Goal: Task Accomplishment & Management: Use online tool/utility

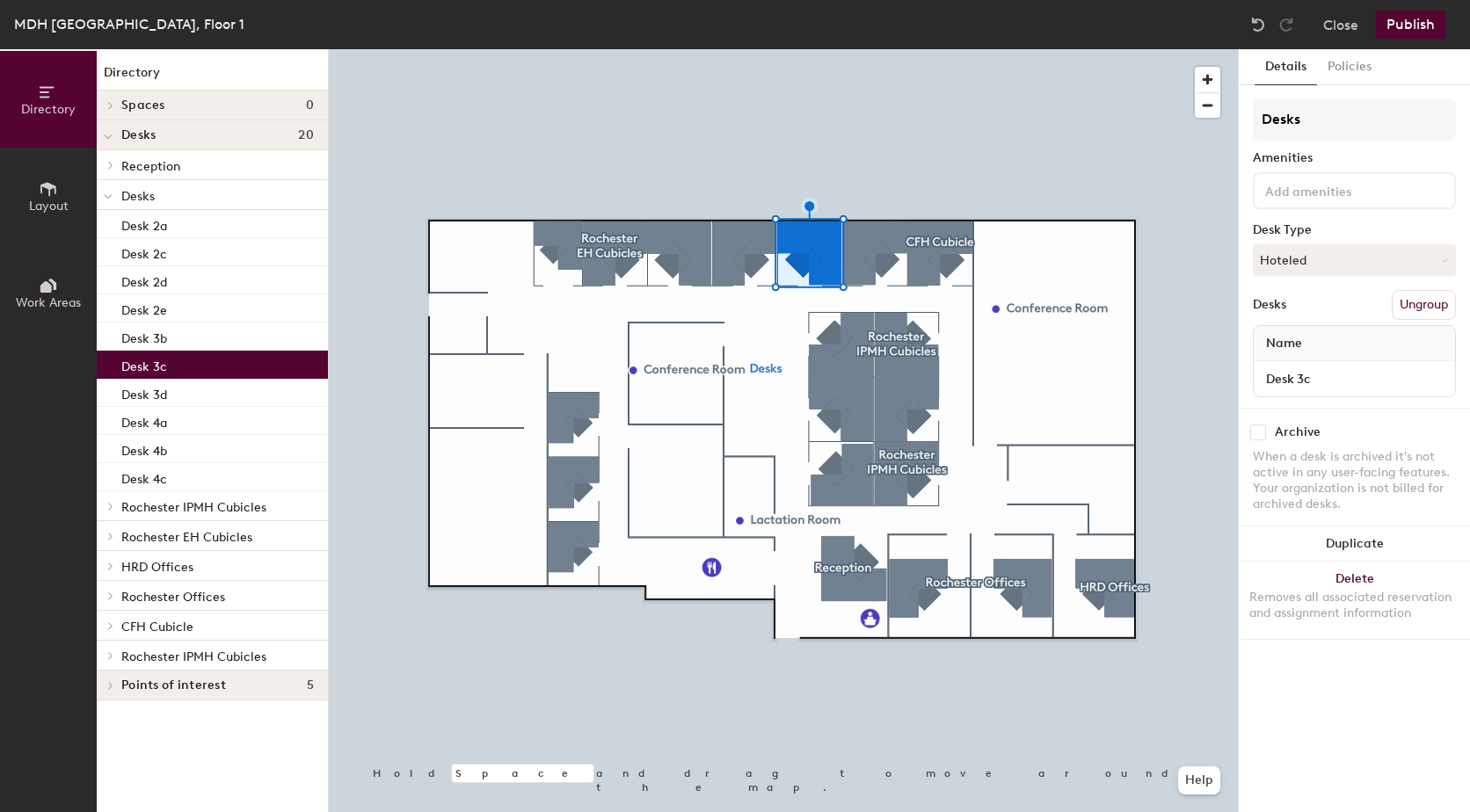
click at [1428, 302] on button "Ungroup" at bounding box center [1423, 305] width 64 height 30
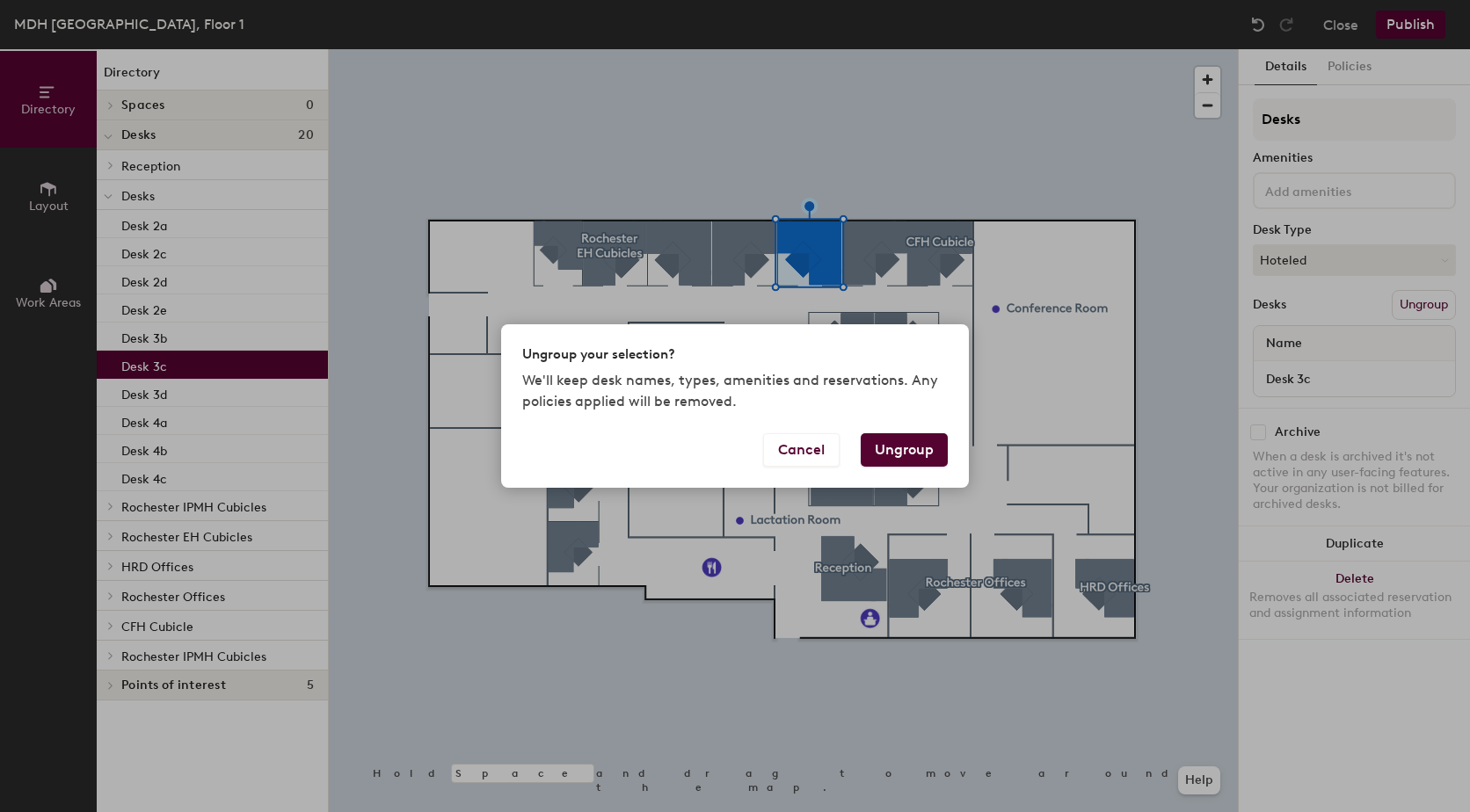
click at [911, 454] on button "Ungroup" at bounding box center [904, 451] width 87 height 34
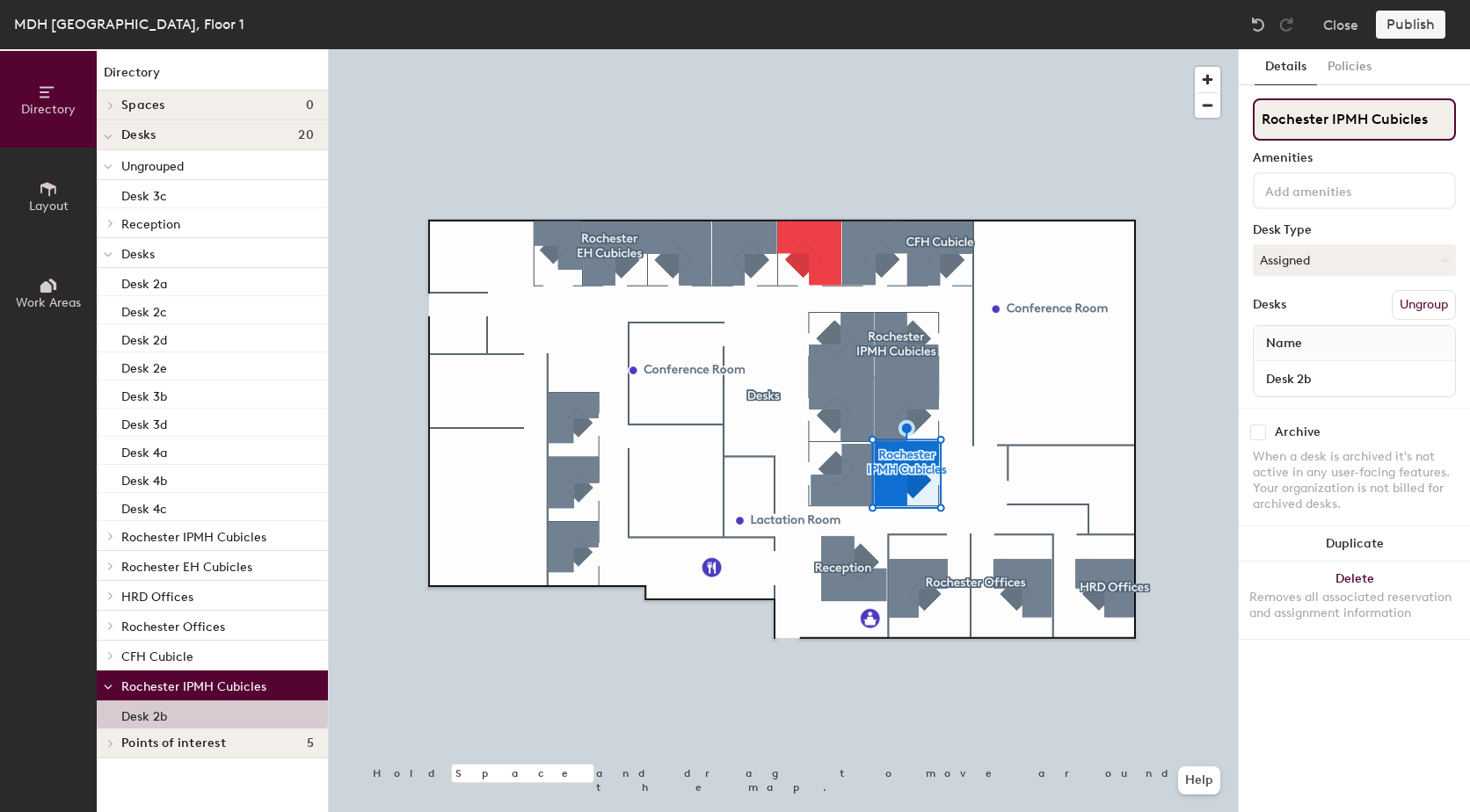
click at [1223, 124] on div "Directory Layout Work Areas Directory Spaces 0 Desks 20 Ungrouped Desk 3c Recep…" at bounding box center [735, 431] width 1470 height 763
click at [1421, 308] on button "Ungroup" at bounding box center [1423, 305] width 64 height 30
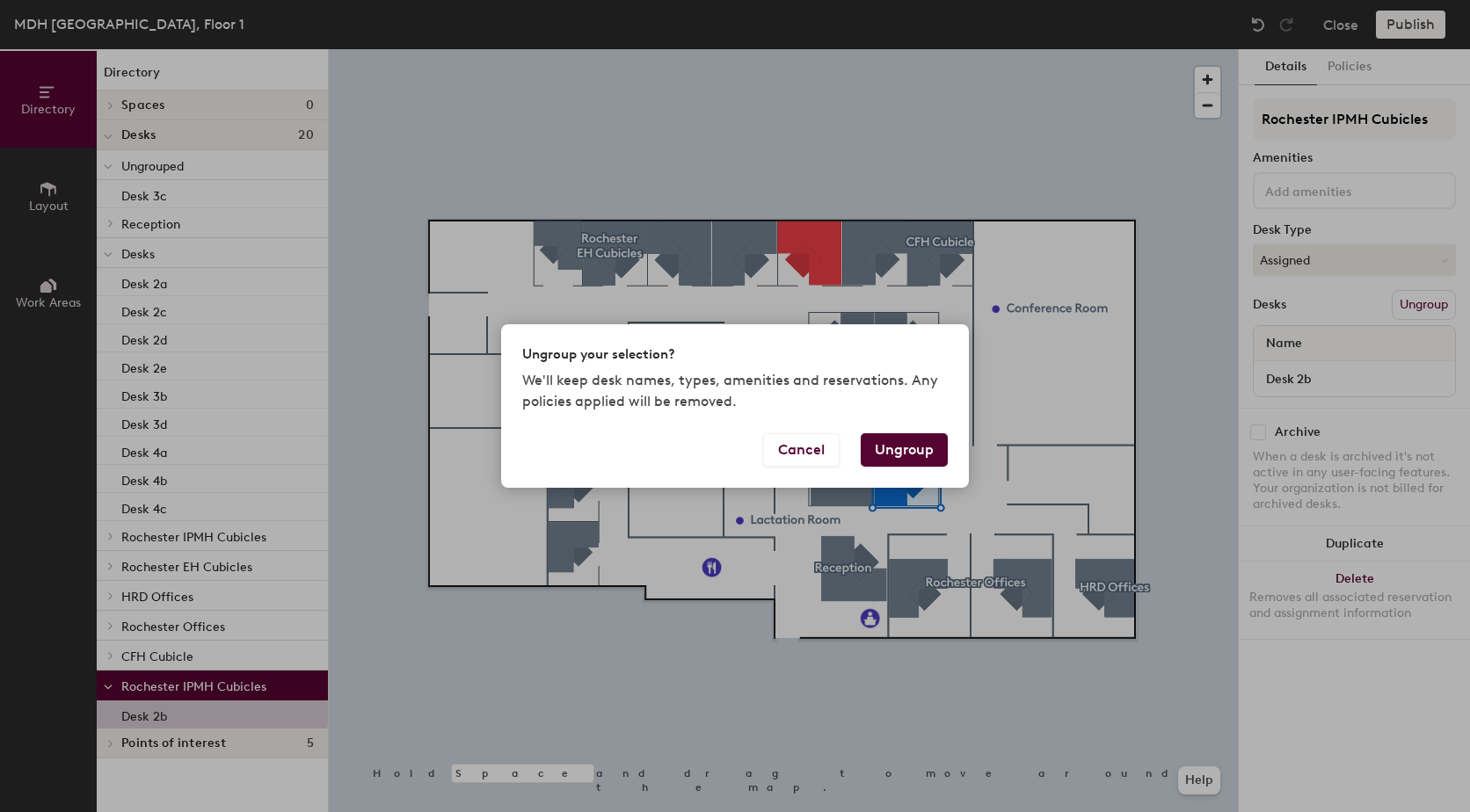
click at [917, 453] on button "Ungroup" at bounding box center [904, 451] width 87 height 34
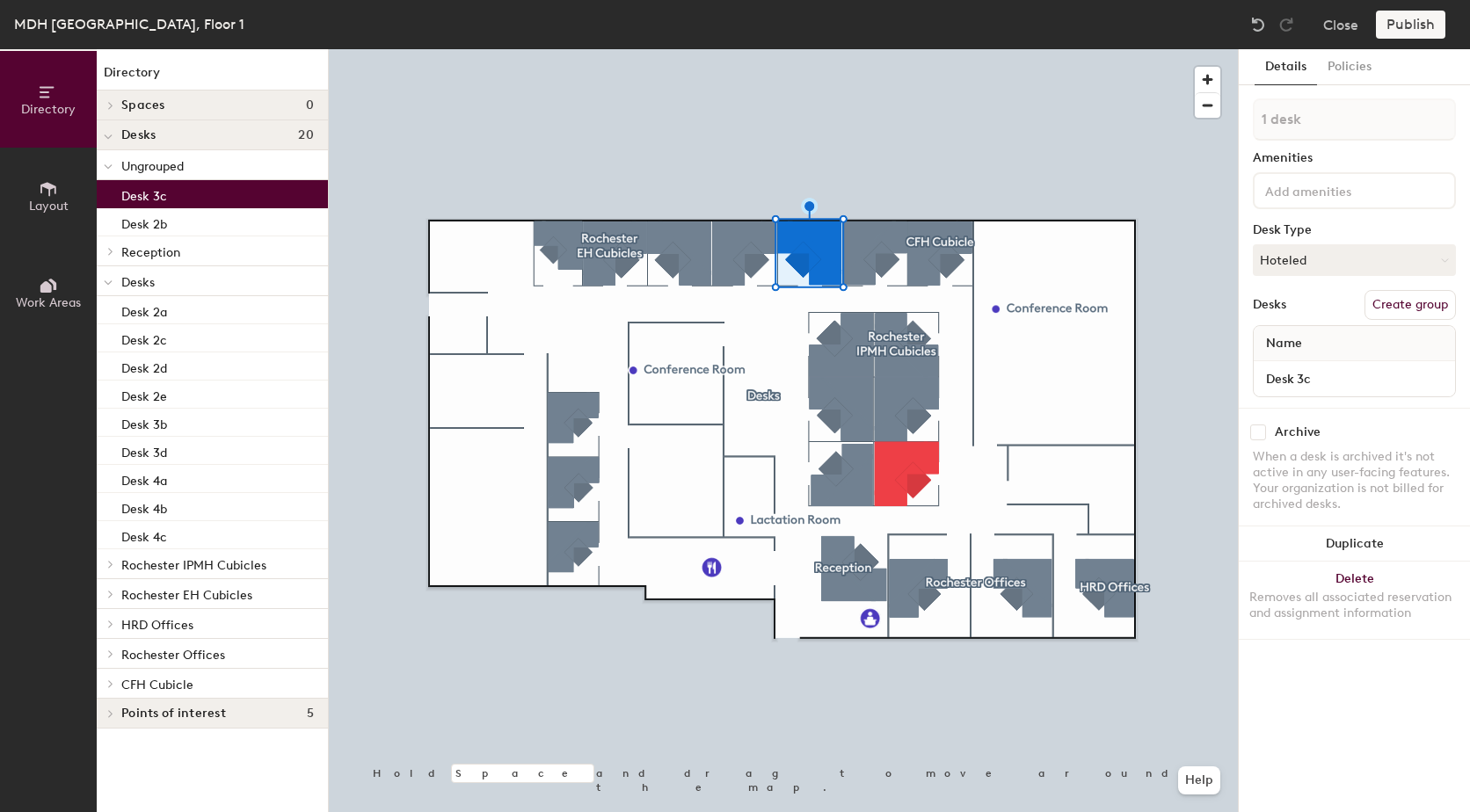
click at [1406, 298] on button "Create group" at bounding box center [1411, 305] width 91 height 30
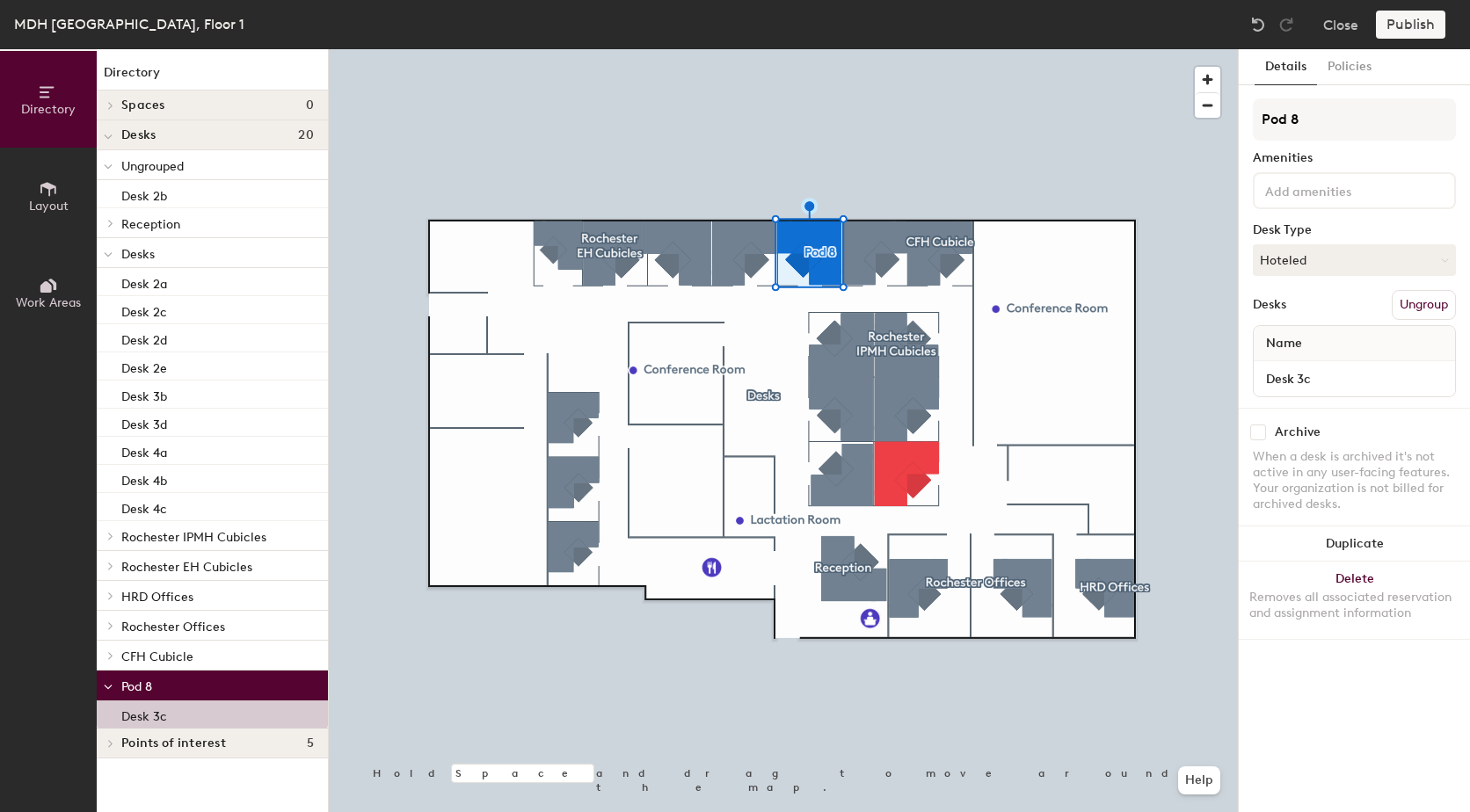
drag, startPoint x: 1321, startPoint y: 136, endPoint x: 1245, endPoint y: 130, distance: 76.2
click at [1245, 130] on div "Details Policies Pod 8 Amenities Desk Type Hoteled Desks Ungroup Name Desk 3c A…" at bounding box center [1354, 431] width 231 height 763
type input "Rochester IPMH Cubicles"
click at [1338, 258] on button "Hoteled" at bounding box center [1354, 260] width 203 height 32
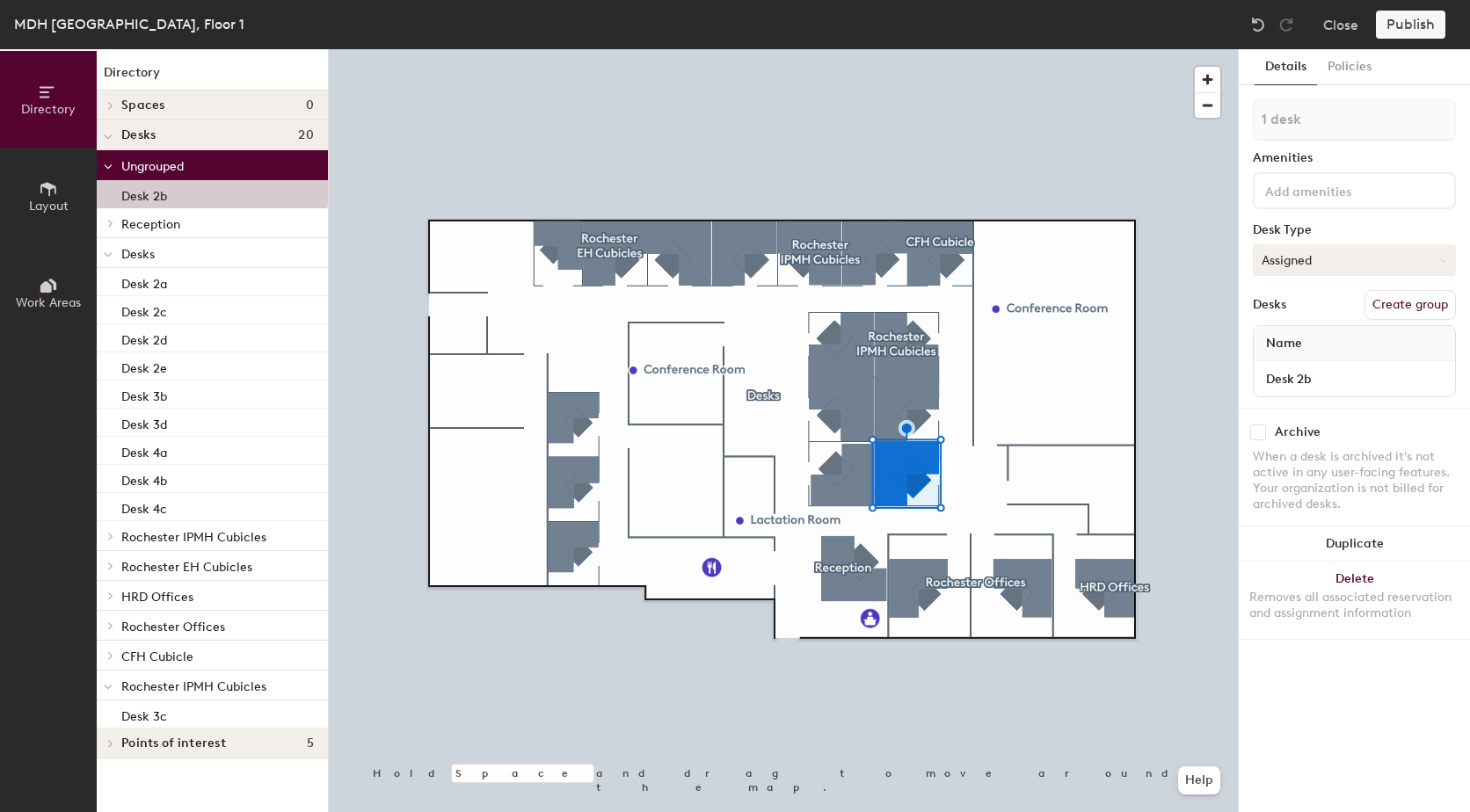
click at [1363, 257] on button "Assigned" at bounding box center [1354, 260] width 203 height 32
click at [1305, 364] on div "Hoteled" at bounding box center [1342, 367] width 176 height 27
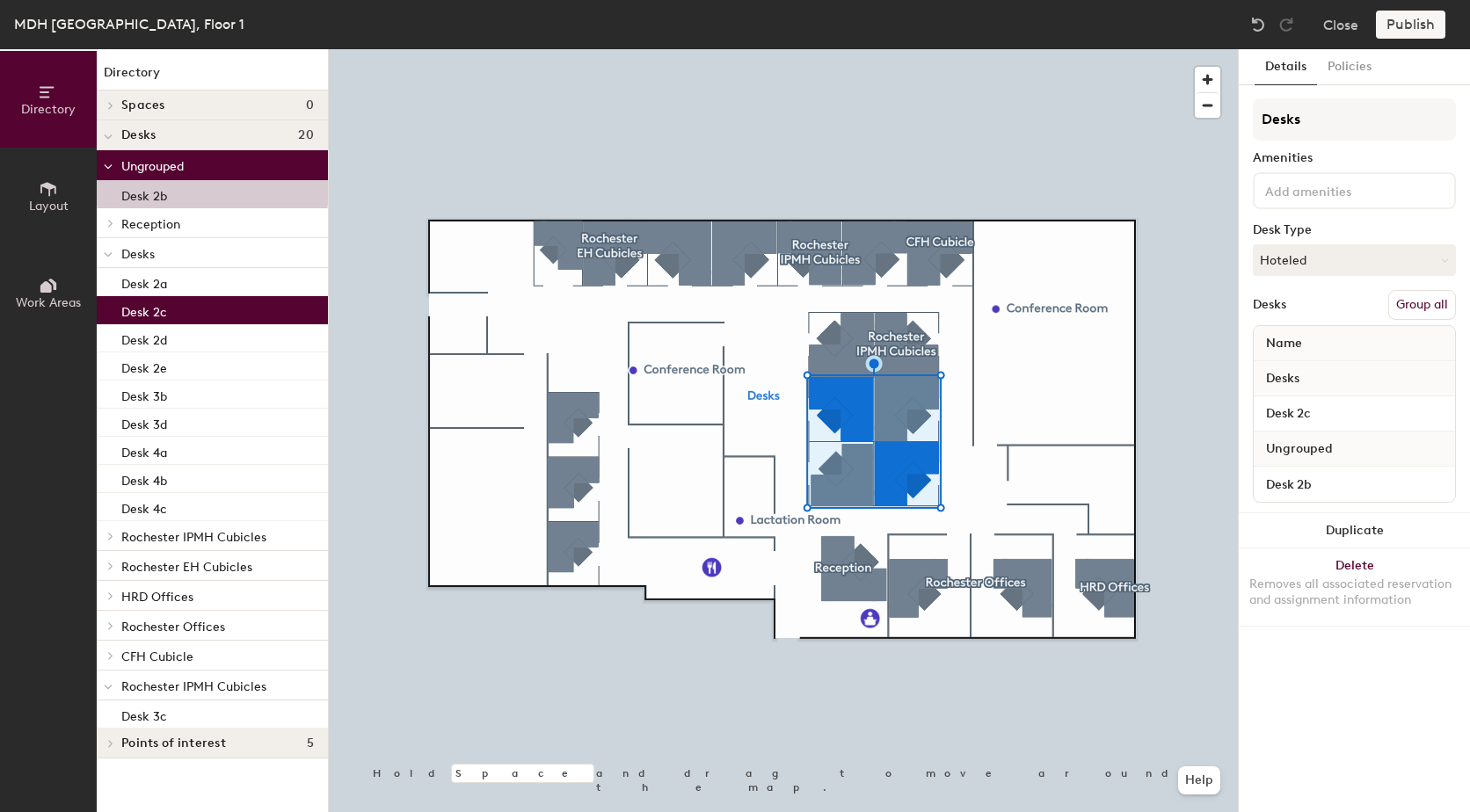
click at [962, 50] on div at bounding box center [784, 50] width 909 height 0
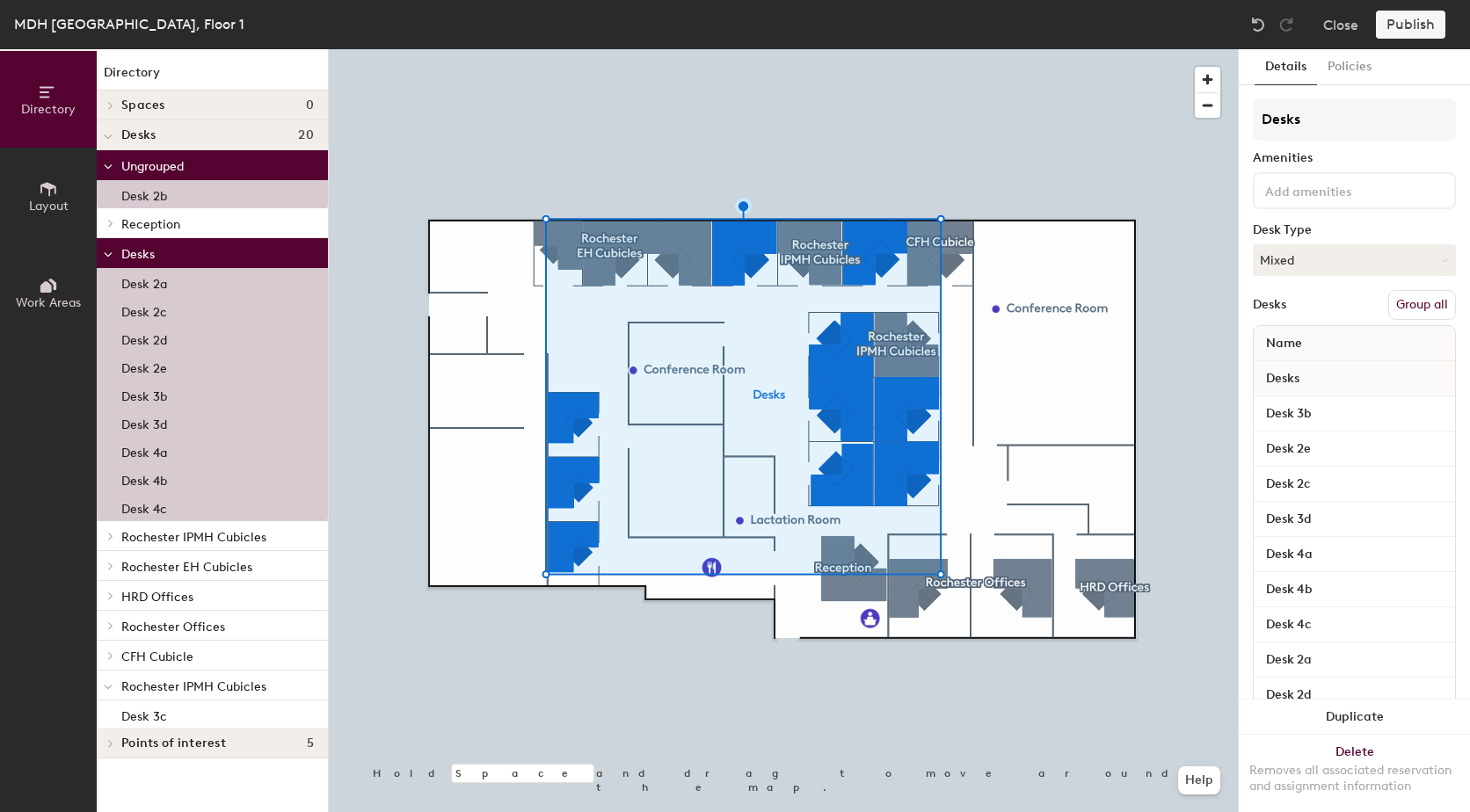
click at [1402, 305] on button "Group all" at bounding box center [1422, 305] width 67 height 30
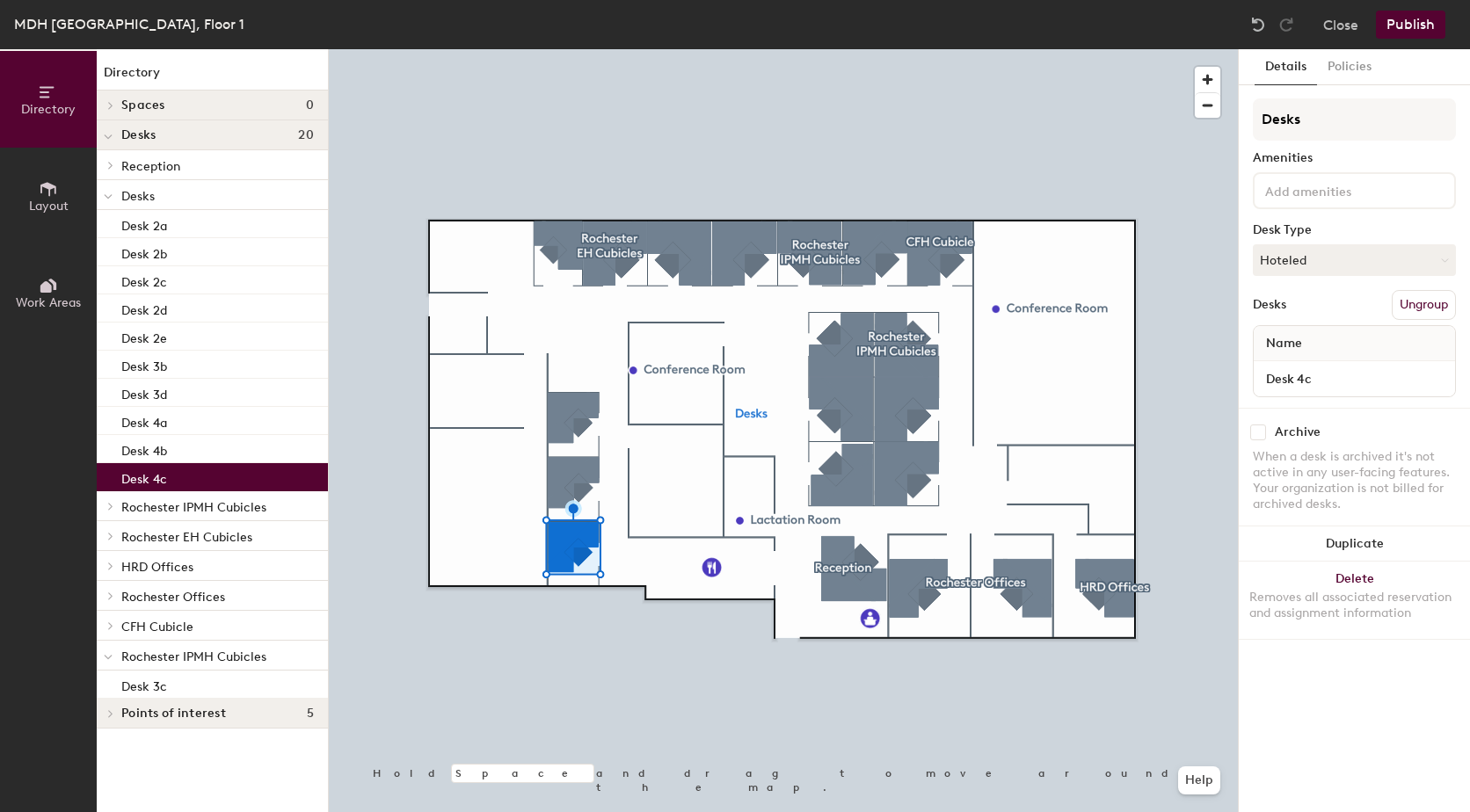
click at [1430, 303] on button "Ungroup" at bounding box center [1423, 305] width 64 height 30
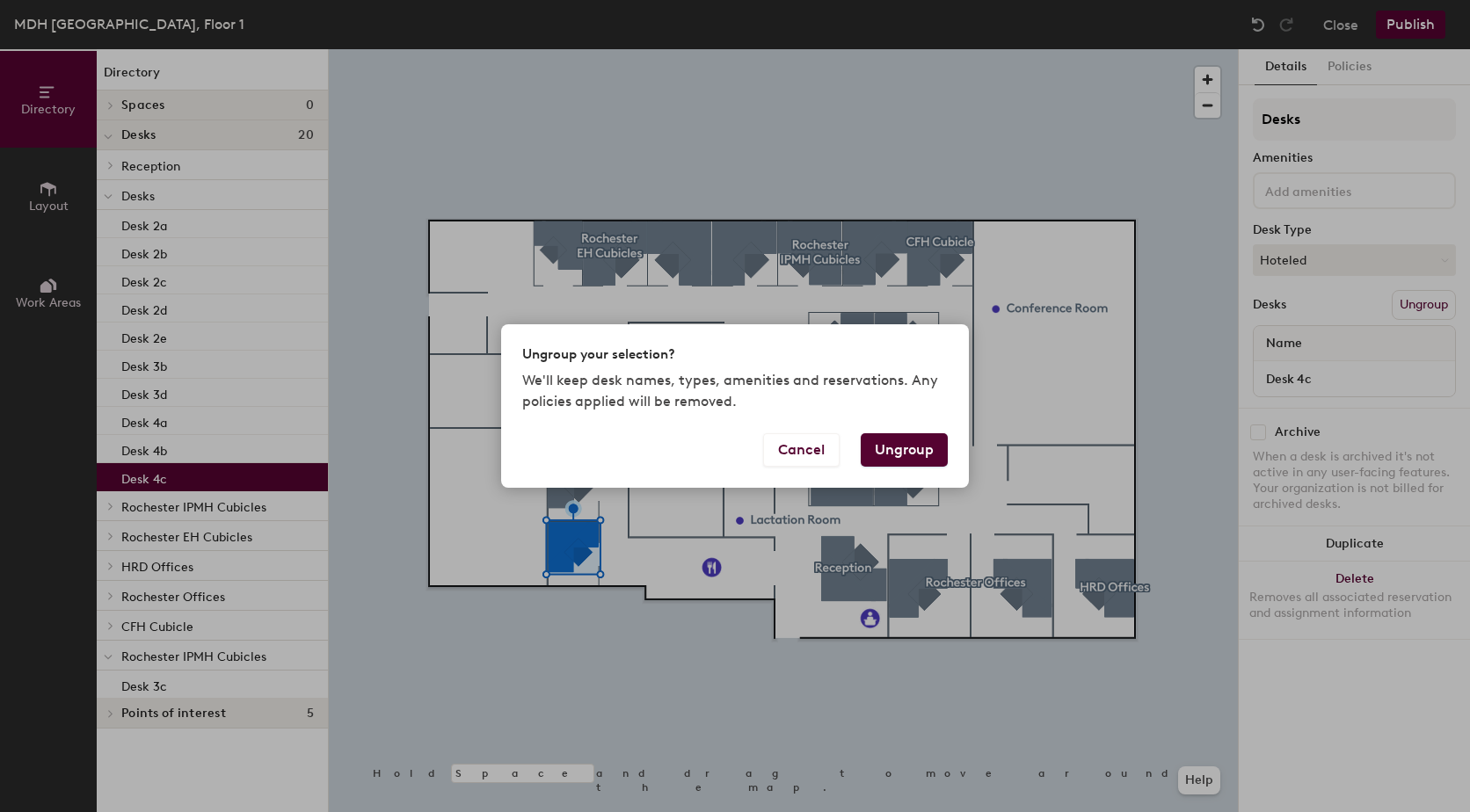
click at [921, 449] on button "Ungroup" at bounding box center [904, 451] width 87 height 34
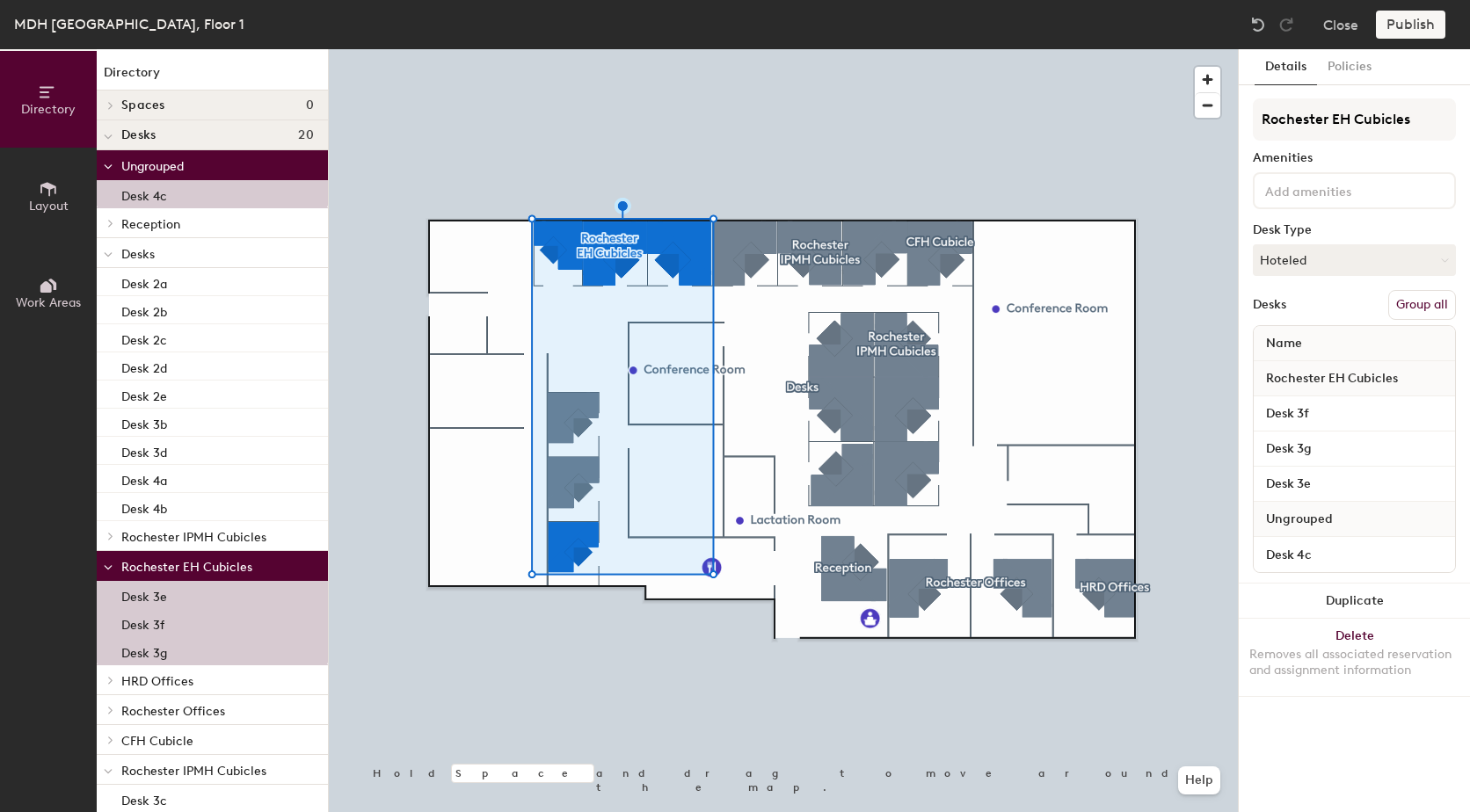
click at [1419, 298] on button "Group all" at bounding box center [1422, 305] width 67 height 30
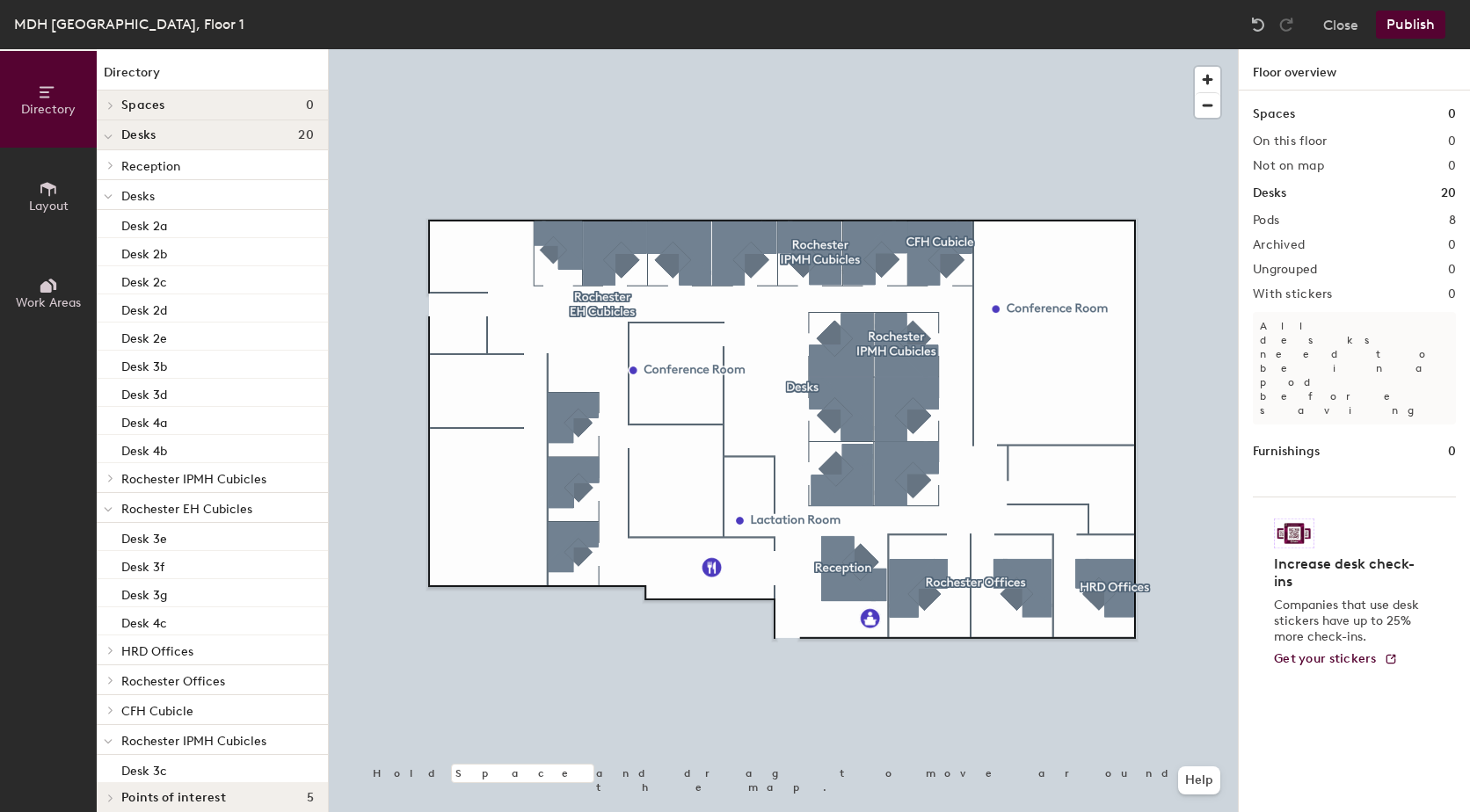
click at [890, 50] on div at bounding box center [784, 50] width 909 height 0
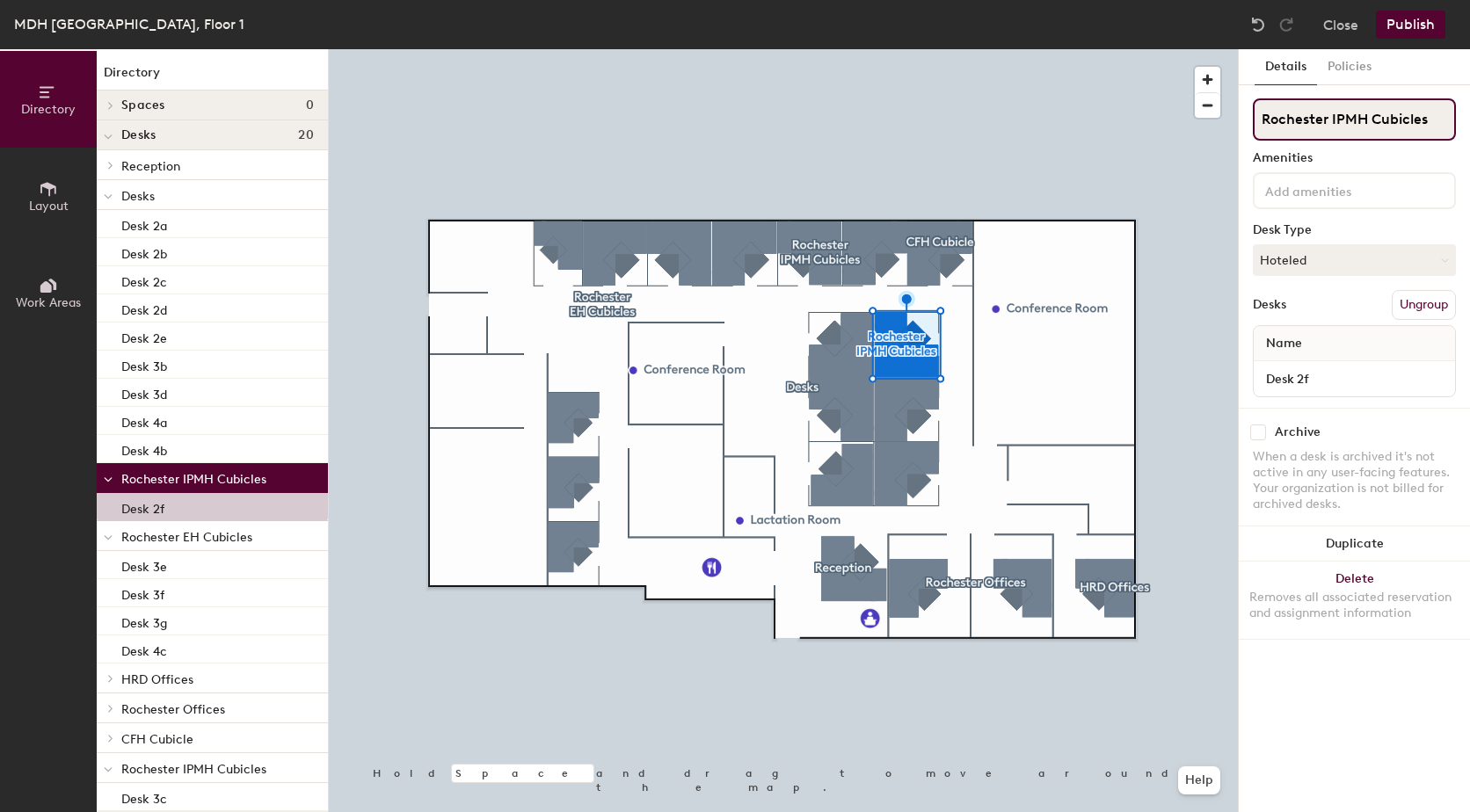
click at [1363, 122] on input "Rochester IPMH Cubicles" at bounding box center [1354, 119] width 203 height 43
drag, startPoint x: 1365, startPoint y: 118, endPoint x: 1336, endPoint y: 122, distance: 29.3
click at [1336, 122] on input "Rochester IPMH Cubicles" at bounding box center [1354, 119] width 203 height 43
type input "Rochester IDEPC Cubicles"
click at [1399, 227] on div "Desk Type" at bounding box center [1354, 230] width 203 height 14
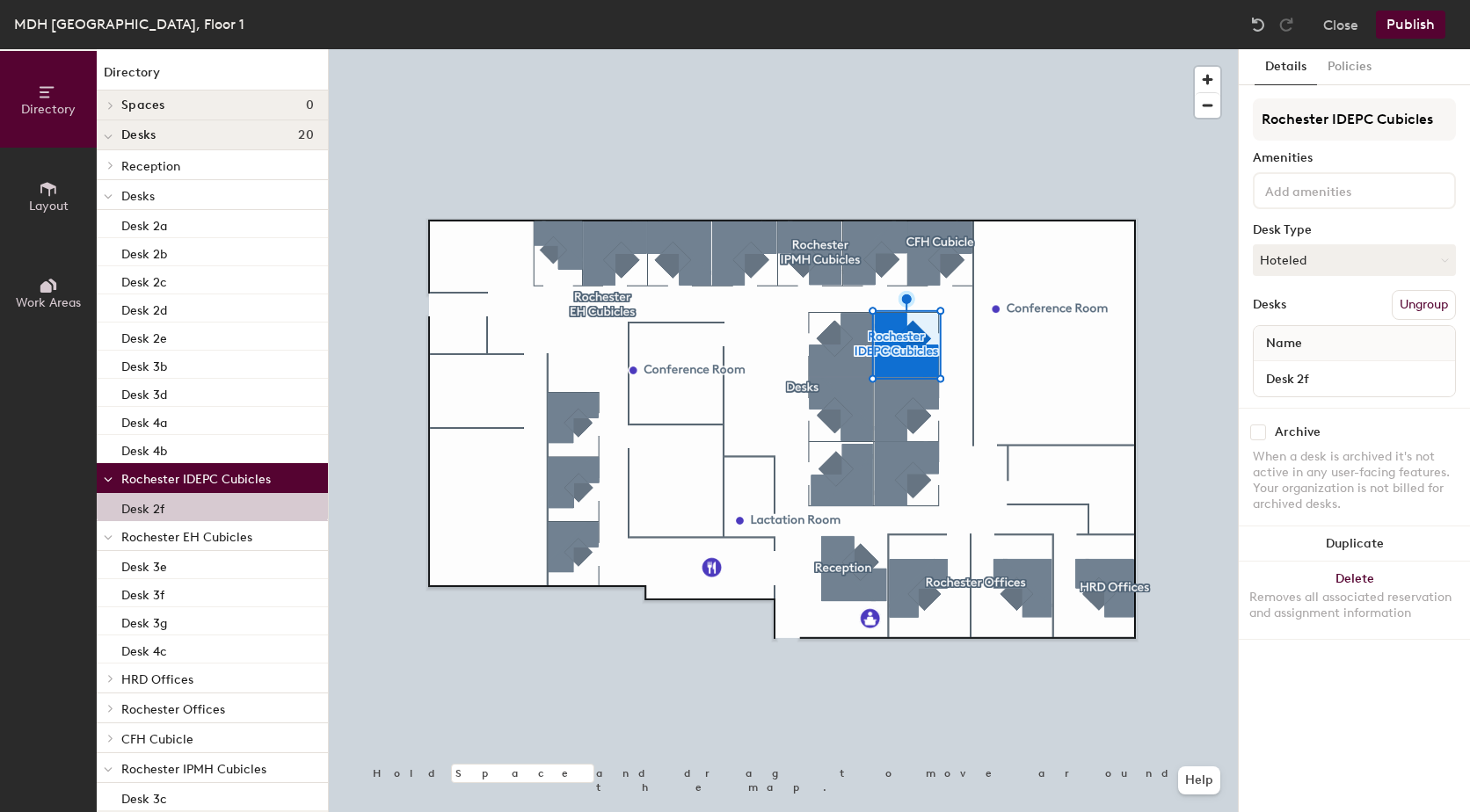
click at [1412, 29] on button "Publish" at bounding box center [1411, 25] width 69 height 28
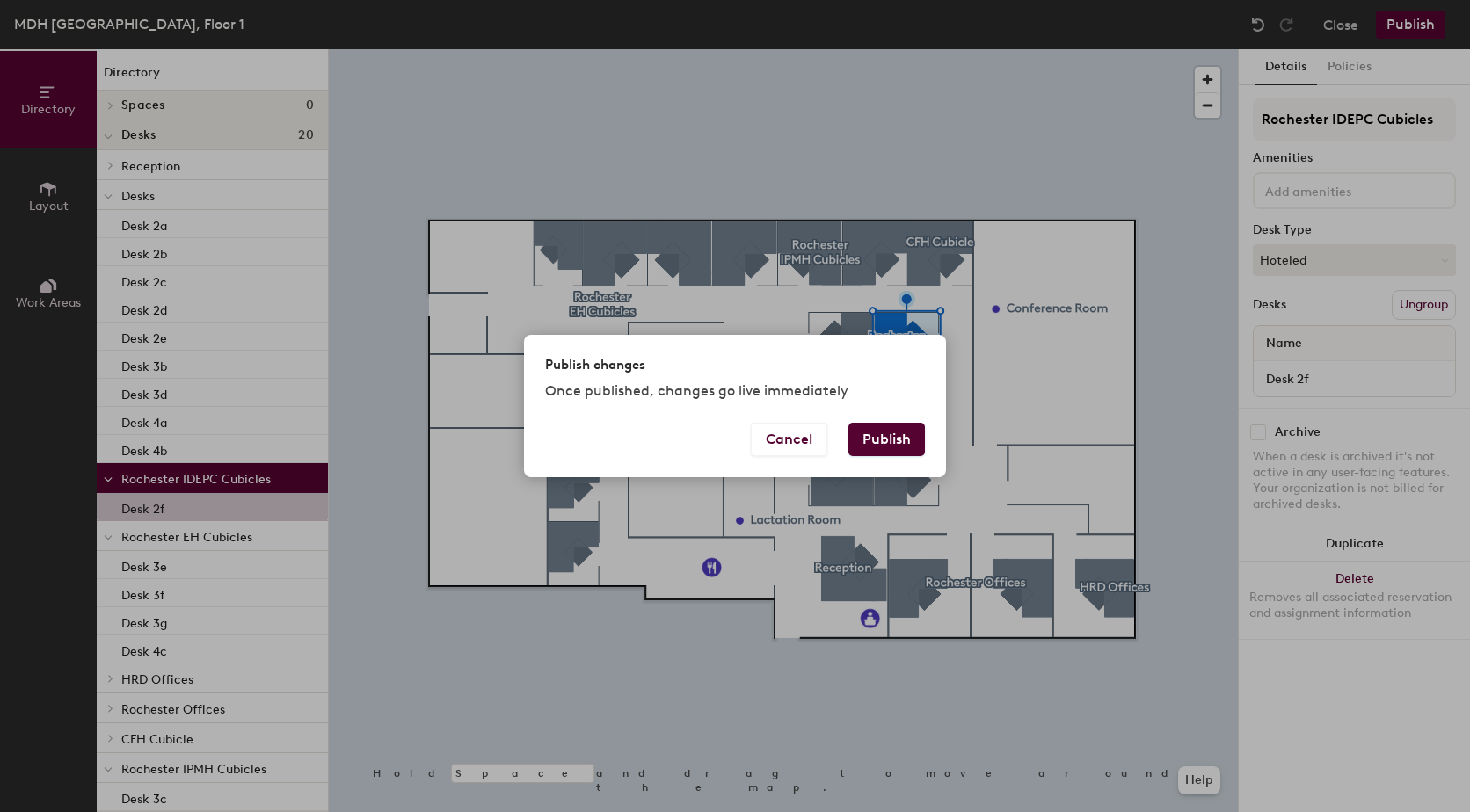
click at [897, 437] on button "Publish" at bounding box center [887, 440] width 76 height 34
